Goal: Navigation & Orientation: Find specific page/section

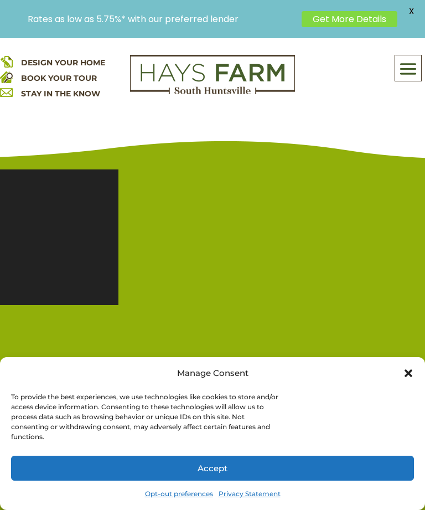
click at [226, 462] on button "Accept" at bounding box center [212, 468] width 403 height 25
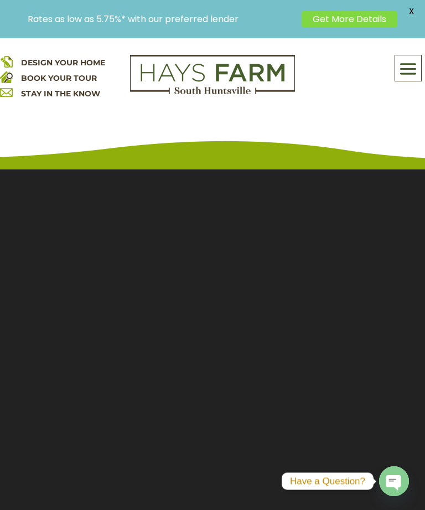
click at [396, 71] on span at bounding box center [408, 68] width 26 height 25
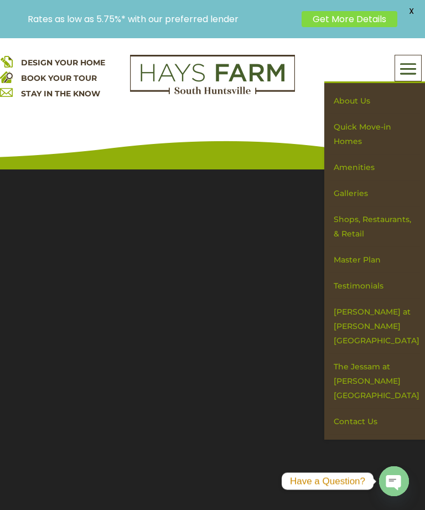
click at [357, 135] on link "Quick Move-in Homes" at bounding box center [374, 134] width 91 height 40
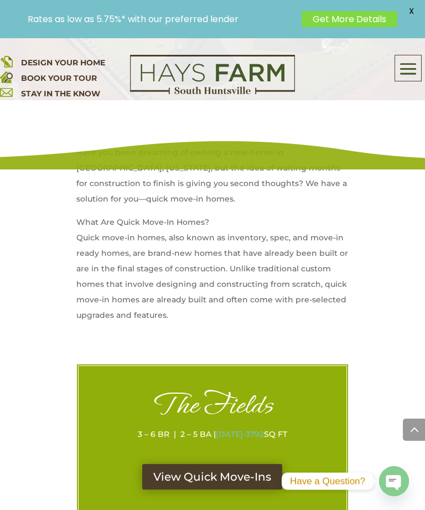
scroll to position [627, 0]
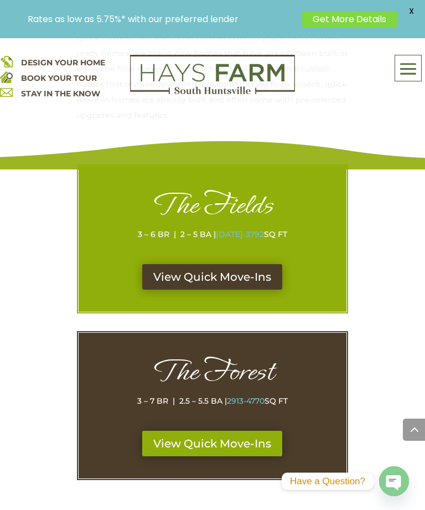
click at [240, 280] on link "View Quick Move-Ins" at bounding box center [212, 276] width 140 height 25
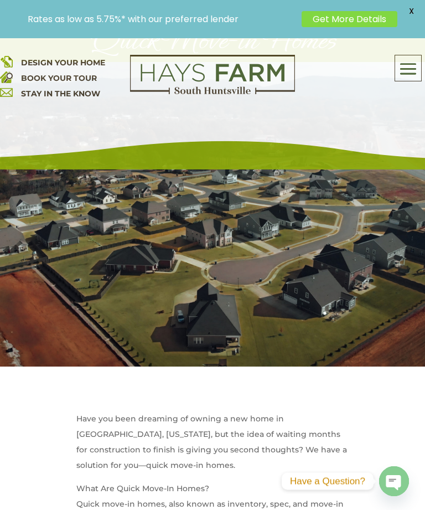
scroll to position [0, 0]
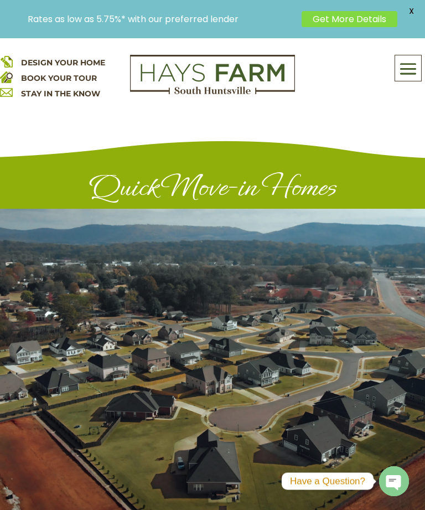
click at [403, 56] on div "About Us Quick Move-in Homes Amenities Galleries Shops, Restaurants, & Retail M…" at bounding box center [408, 67] width 26 height 25
click at [405, 66] on span at bounding box center [408, 68] width 26 height 25
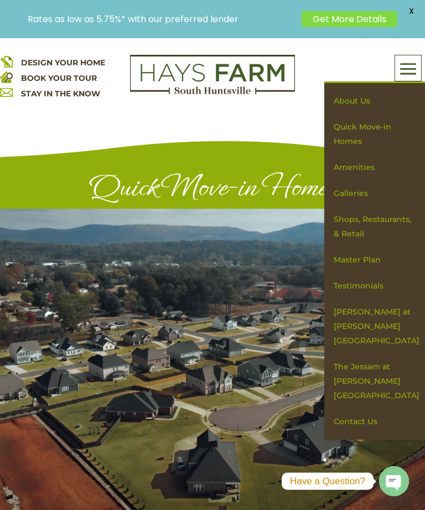
click at [359, 102] on link "About Us" at bounding box center [374, 101] width 91 height 26
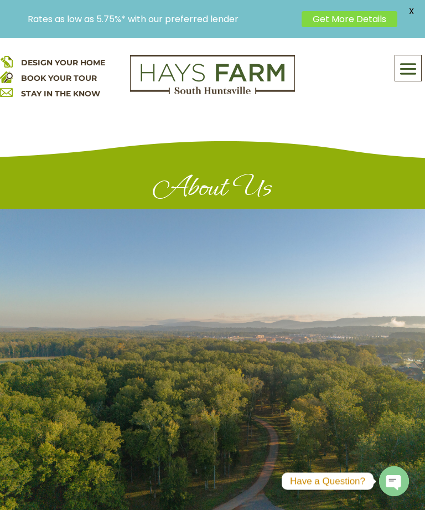
click at [62, 59] on span "DESIGN YOUR HOME" at bounding box center [63, 63] width 84 height 10
